Goal: Information Seeking & Learning: Learn about a topic

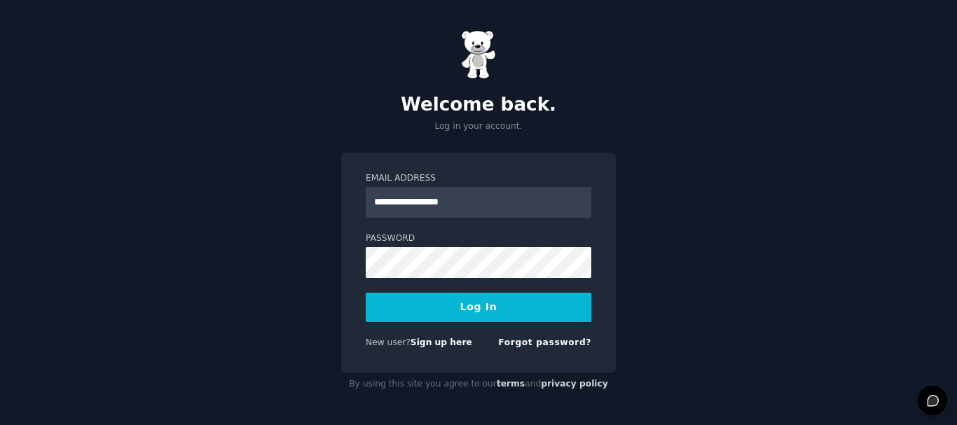
type input "**********"
click at [509, 308] on button "Log In" at bounding box center [479, 307] width 226 height 29
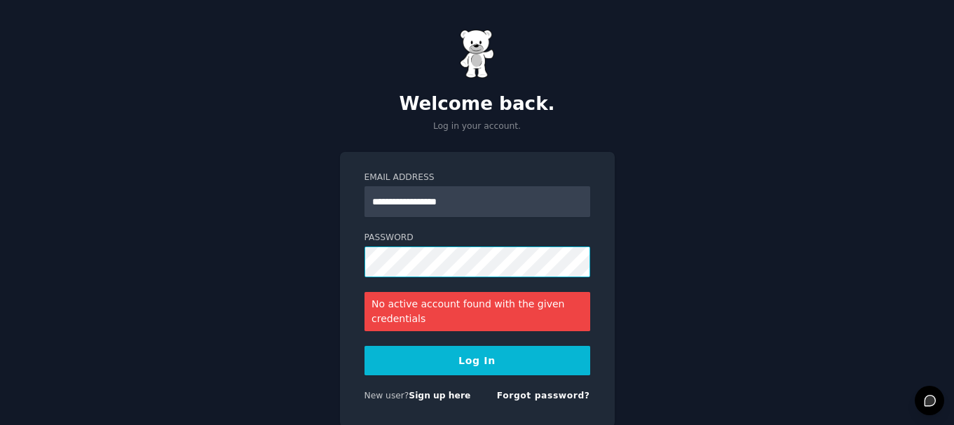
click at [270, 247] on div "**********" at bounding box center [477, 239] width 954 height 479
click at [484, 356] on button "Log In" at bounding box center [477, 360] width 226 height 29
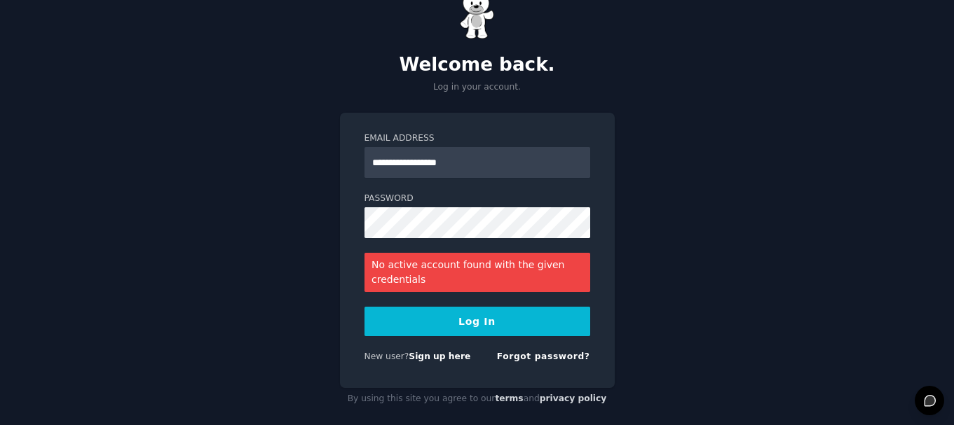
scroll to position [53, 0]
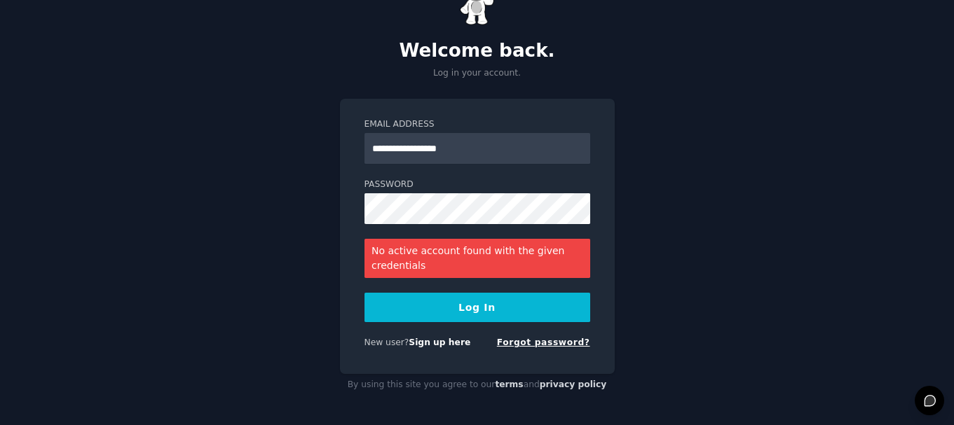
click at [552, 344] on link "Forgot password?" at bounding box center [543, 343] width 93 height 10
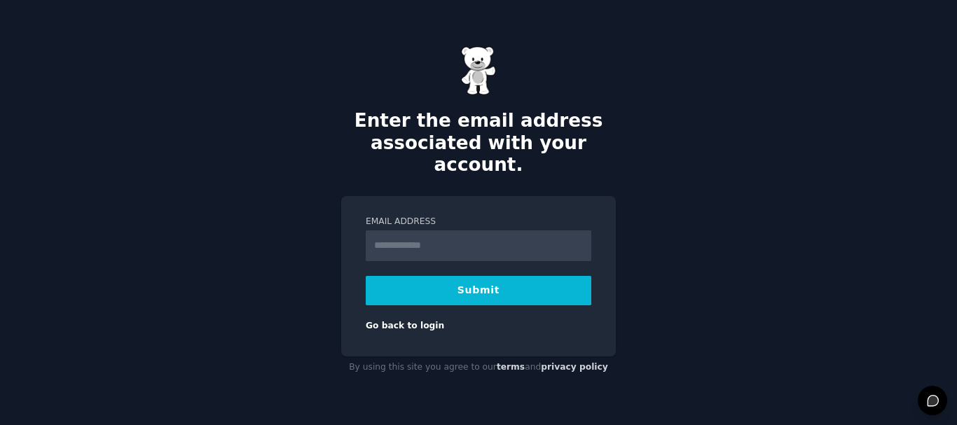
click at [431, 233] on input "Email Address" at bounding box center [479, 246] width 226 height 31
type input "**********"
click at [507, 278] on button "Submit" at bounding box center [479, 290] width 226 height 29
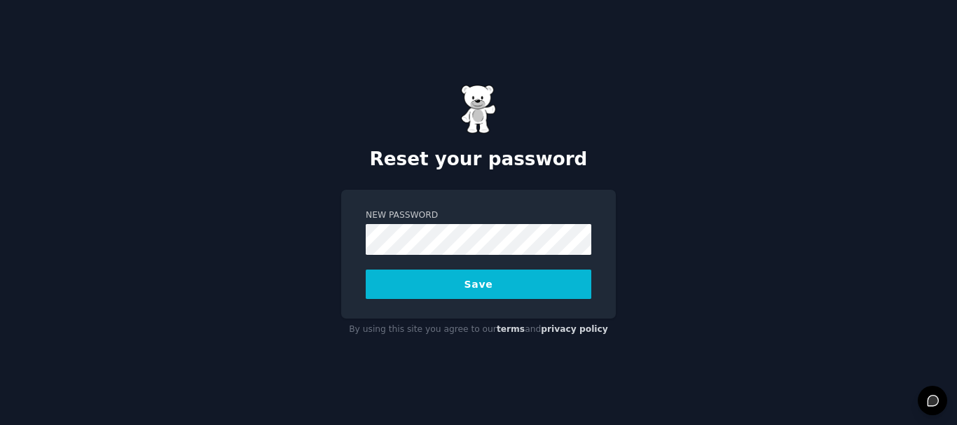
click at [486, 282] on button "Save" at bounding box center [479, 284] width 226 height 29
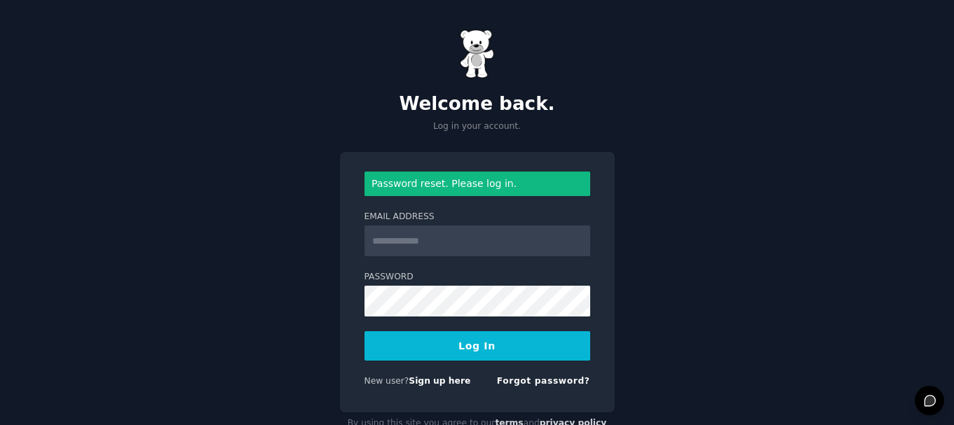
click at [510, 241] on input "Email Address" at bounding box center [477, 241] width 226 height 31
type input "**********"
click at [514, 361] on form "**********" at bounding box center [477, 282] width 226 height 221
click at [519, 345] on button "Log In" at bounding box center [477, 345] width 226 height 29
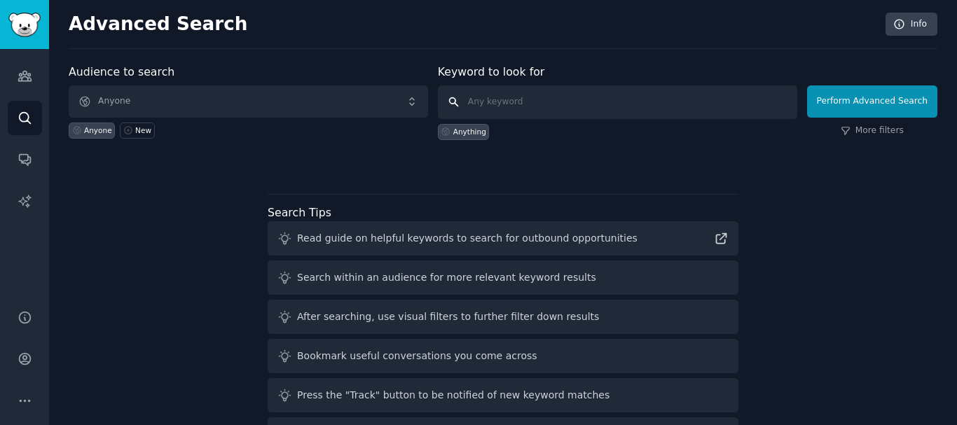
click at [502, 101] on input "text" at bounding box center [617, 102] width 359 height 34
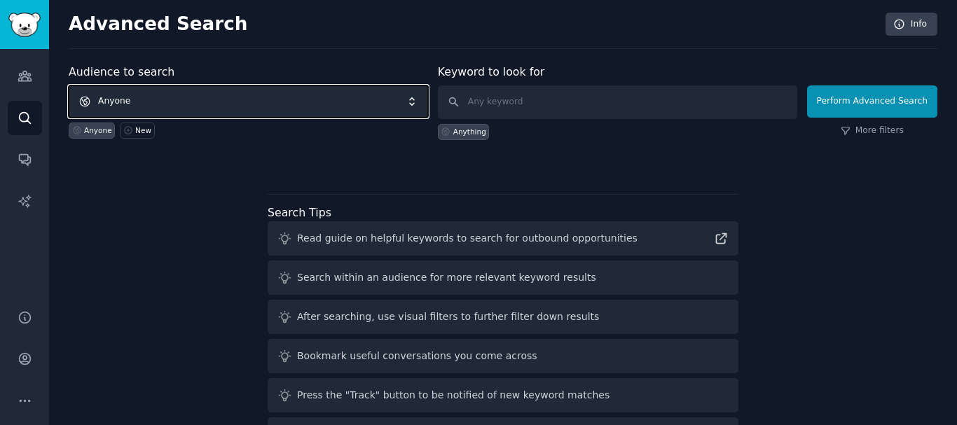
click at [236, 96] on span "Anyone" at bounding box center [248, 101] width 359 height 32
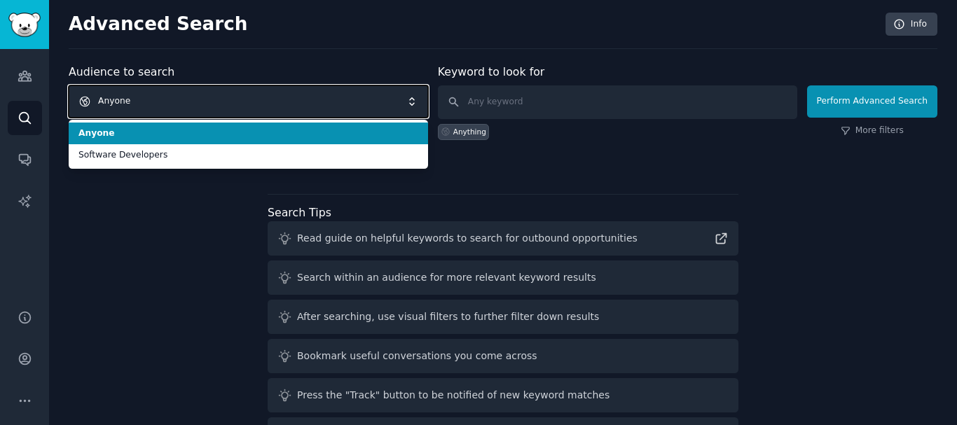
click at [236, 96] on span "Anyone" at bounding box center [248, 101] width 359 height 32
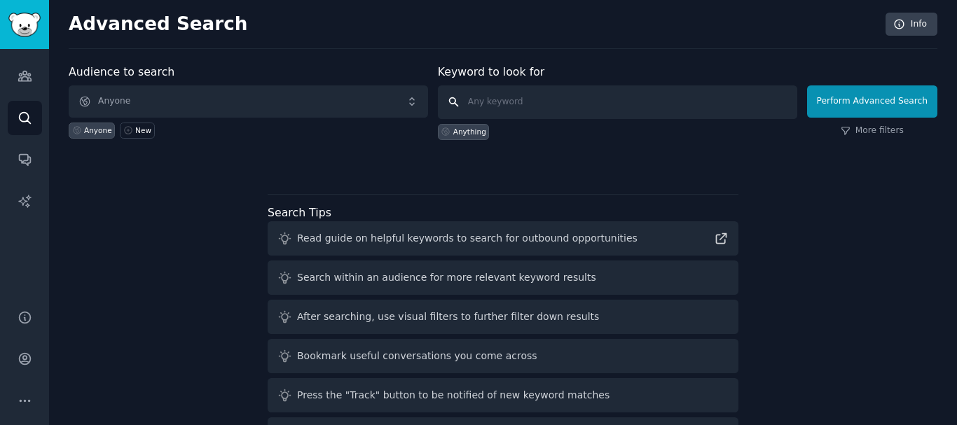
click at [504, 100] on input "text" at bounding box center [617, 102] width 359 height 34
click at [17, 67] on link "Audiences" at bounding box center [25, 76] width 34 height 34
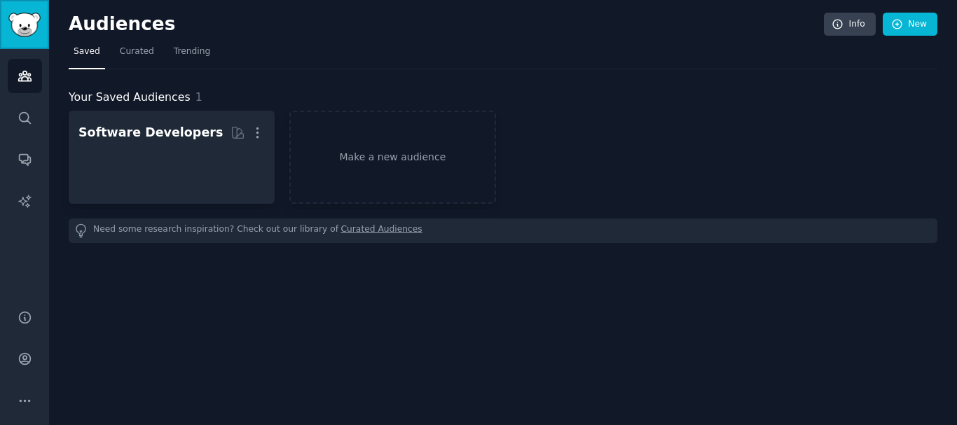
click at [23, 29] on img "Sidebar" at bounding box center [24, 25] width 32 height 25
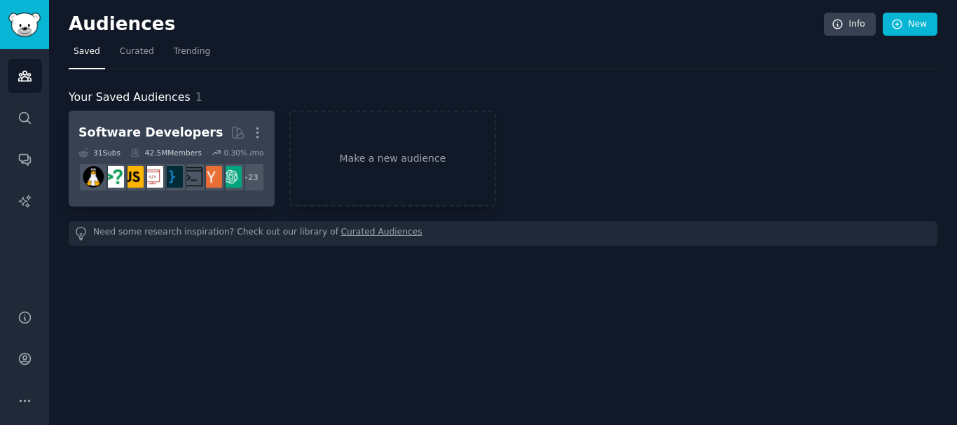
click at [168, 145] on div "Software Developers Curated by GummySearch More 31 Sub s 42.5M Members 0.30 % /…" at bounding box center [171, 159] width 186 height 76
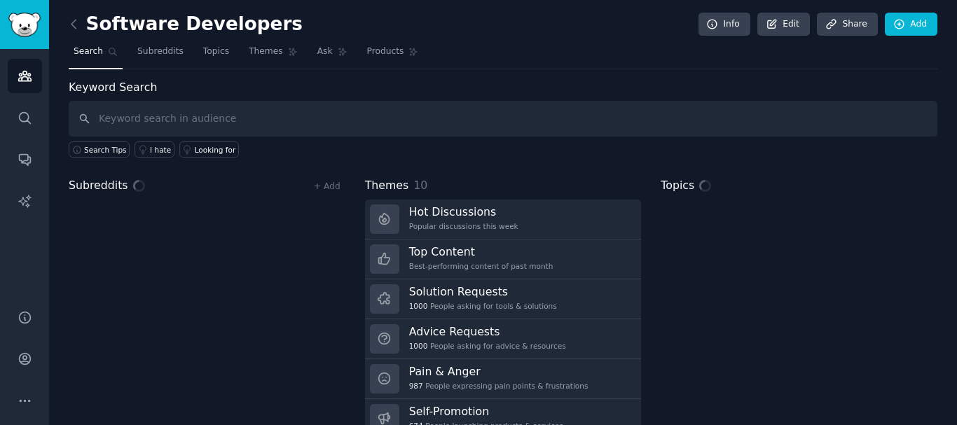
scroll to position [58, 0]
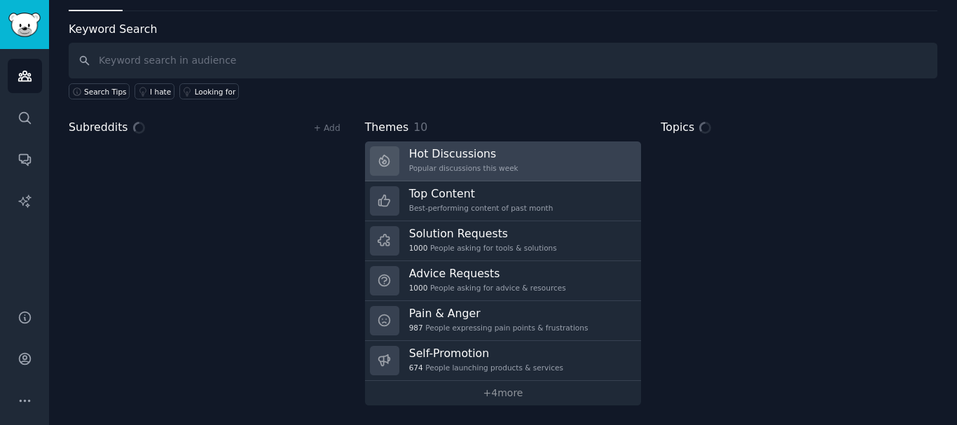
click at [469, 156] on h3 "Hot Discussions" at bounding box center [463, 153] width 109 height 15
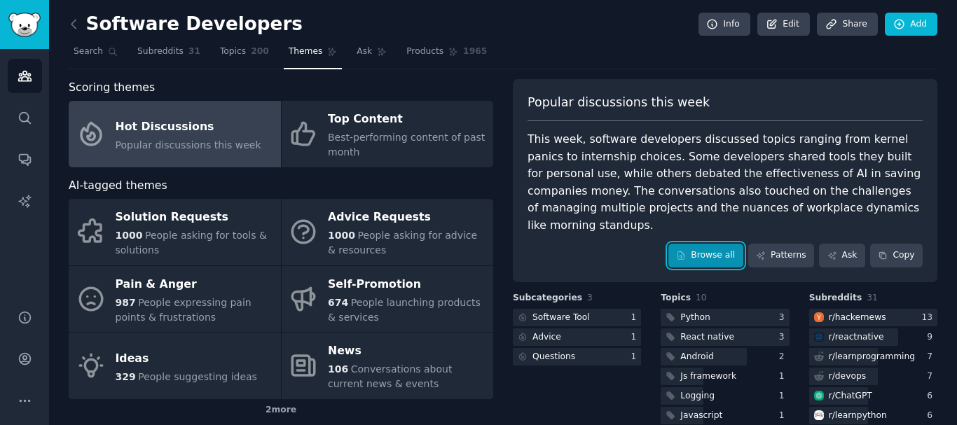
click at [711, 257] on link "Browse all" at bounding box center [706, 256] width 75 height 24
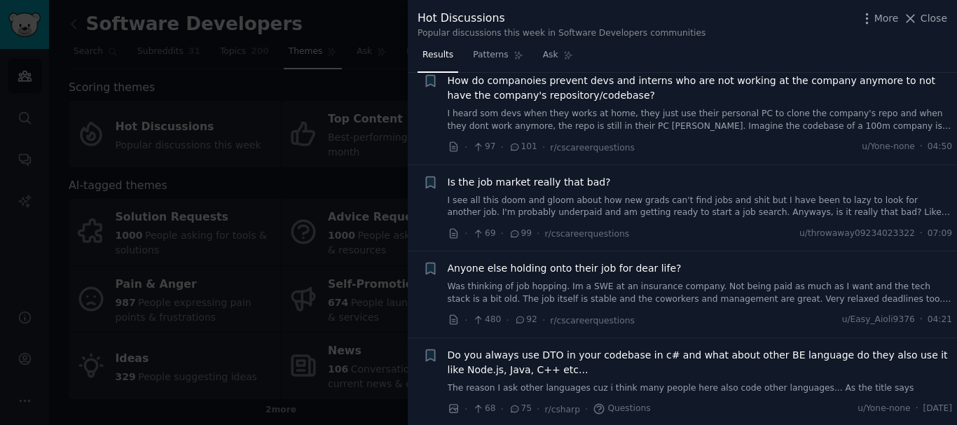
scroll to position [140, 0]
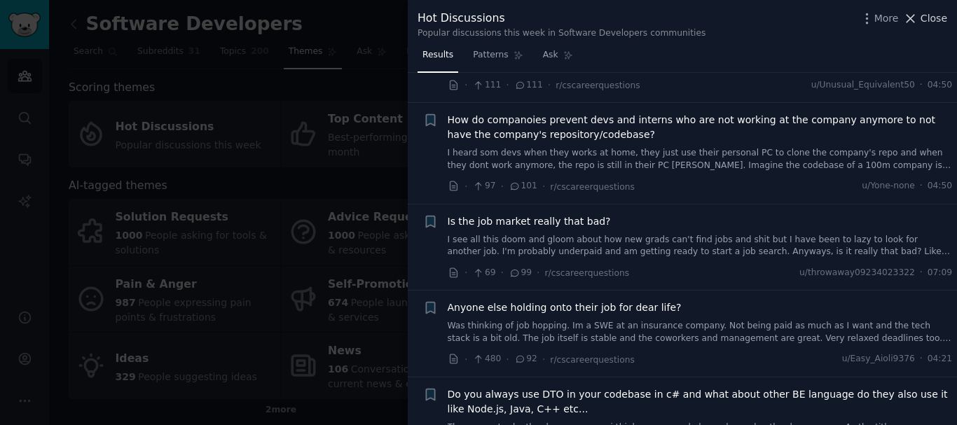
click at [928, 11] on span "Close" at bounding box center [934, 18] width 27 height 15
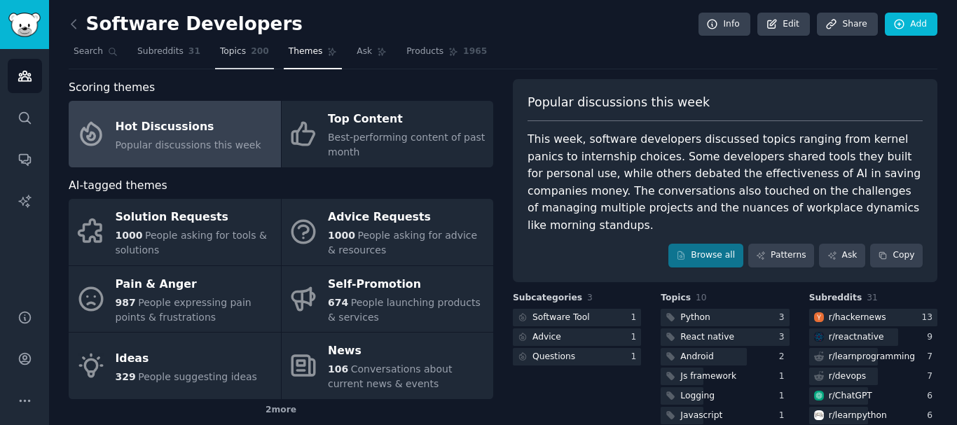
click at [251, 54] on span "200" at bounding box center [260, 52] width 18 height 13
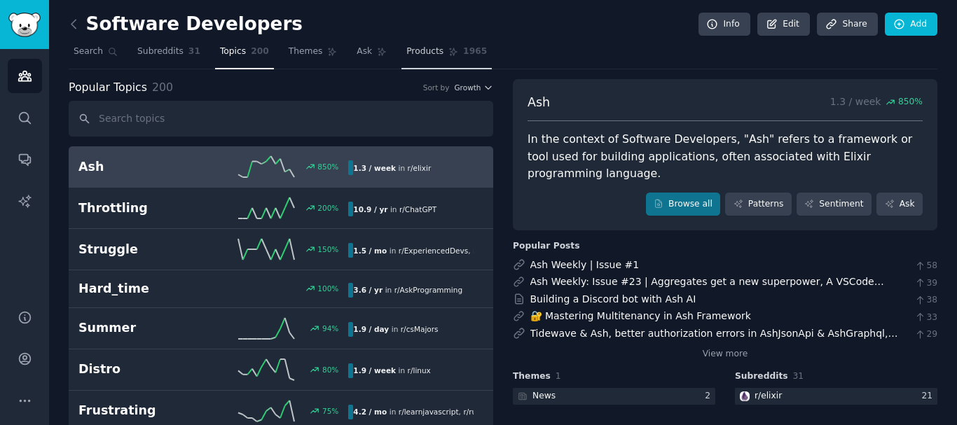
drag, startPoint x: 177, startPoint y: 52, endPoint x: 465, endPoint y: 56, distance: 288.0
click at [177, 52] on span "Subreddits" at bounding box center [160, 52] width 46 height 13
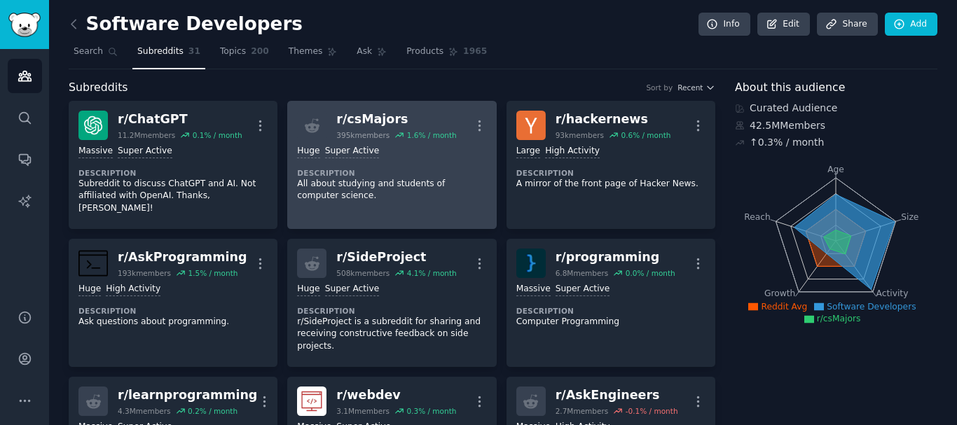
click at [411, 151] on div "100,000 - 1,000,000 members Huge Super Active" at bounding box center [391, 151] width 189 height 13
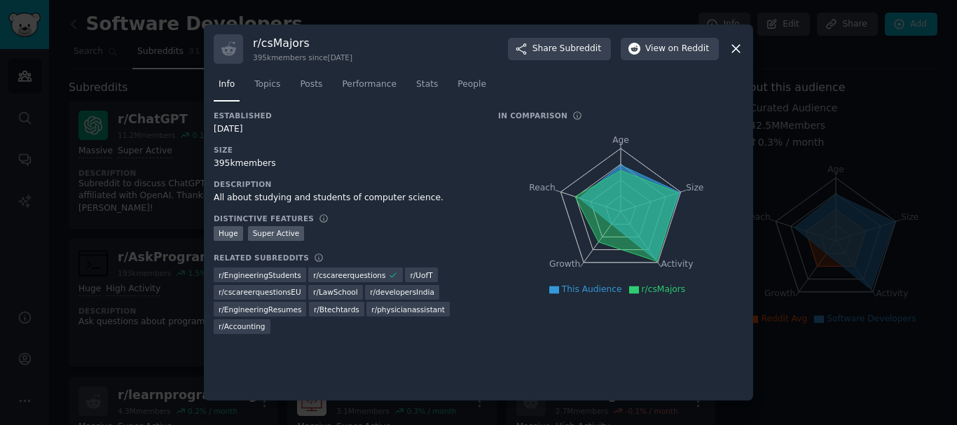
click at [734, 46] on icon at bounding box center [736, 48] width 15 height 15
